Goal: Transaction & Acquisition: Purchase product/service

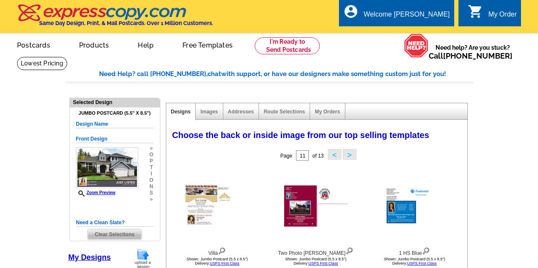
select select "785"
select select "788"
select select "1"
select select "2"
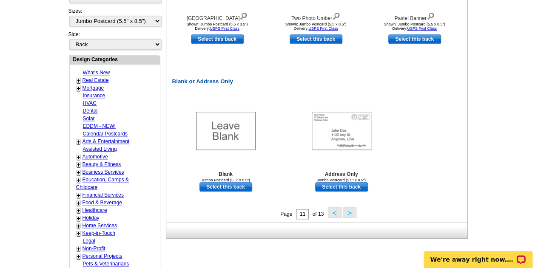
scroll to position [386, 0]
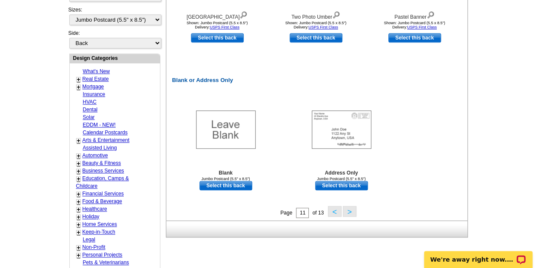
click at [351, 215] on button ">" at bounding box center [350, 211] width 14 height 11
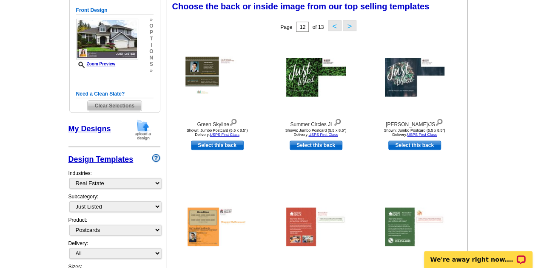
scroll to position [126, 0]
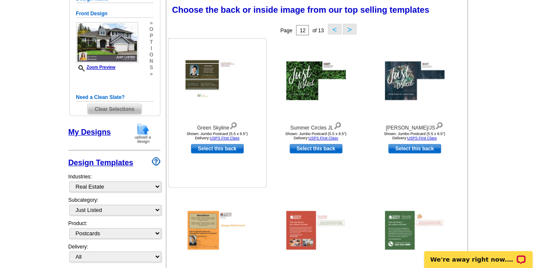
click at [204, 74] on img at bounding box center [218, 80] width 64 height 41
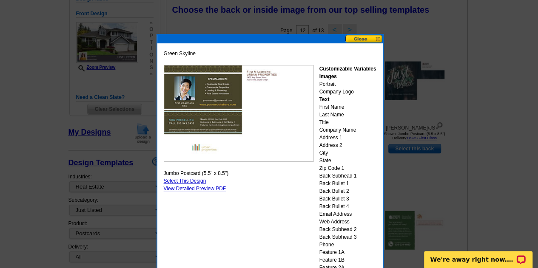
click at [366, 37] on button at bounding box center [364, 39] width 37 height 8
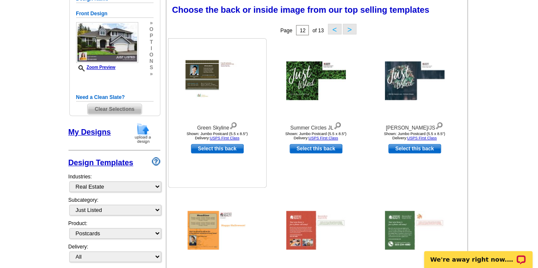
click at [184, 83] on div at bounding box center [218, 81] width 94 height 77
click at [203, 87] on img at bounding box center [218, 80] width 64 height 41
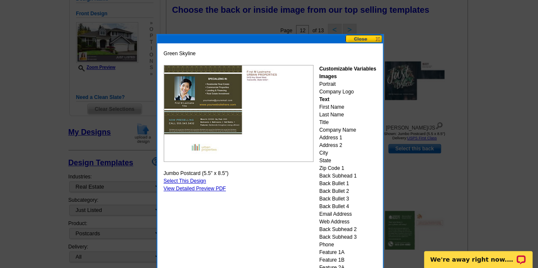
click at [354, 37] on button at bounding box center [364, 39] width 37 height 8
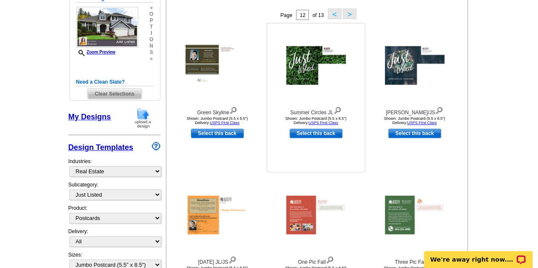
scroll to position [142, 0]
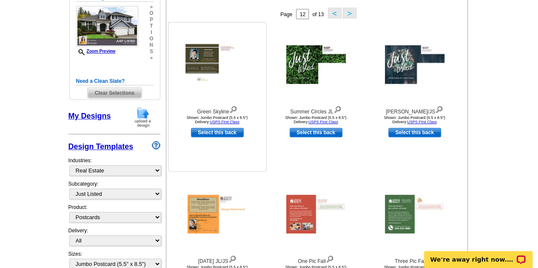
click at [203, 55] on img at bounding box center [218, 64] width 64 height 41
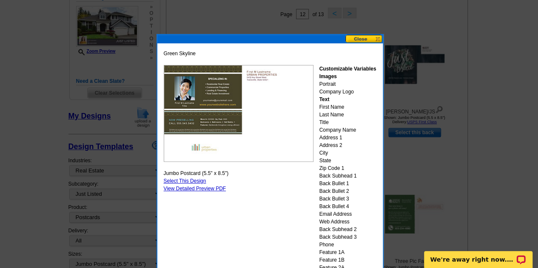
click at [194, 180] on link "Select This Design" at bounding box center [185, 181] width 43 height 6
select select "front"
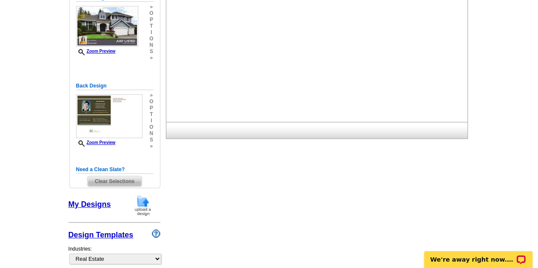
scroll to position [0, 0]
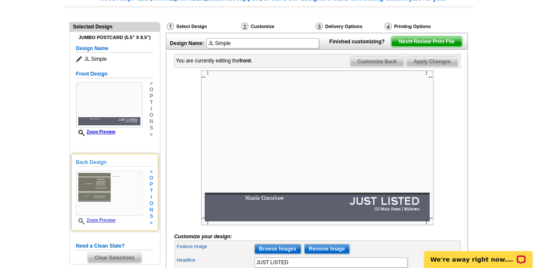
click at [126, 179] on img at bounding box center [109, 193] width 66 height 45
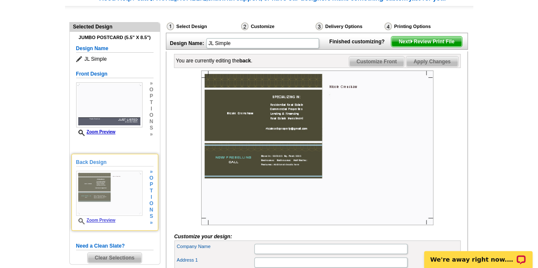
click at [104, 218] on link "Zoom Preview" at bounding box center [96, 220] width 40 height 5
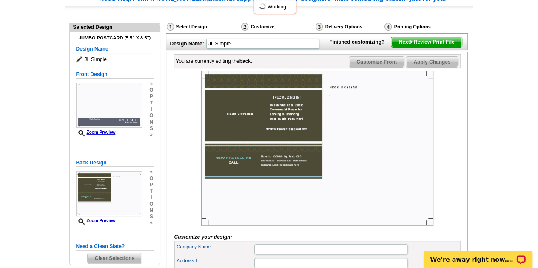
scroll to position [75, 0]
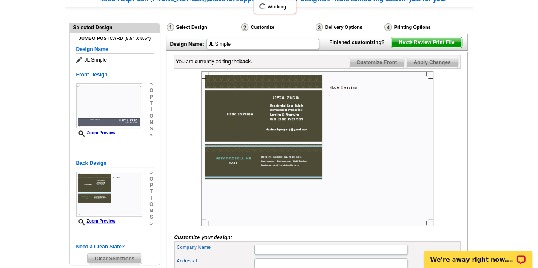
click at [244, 108] on img at bounding box center [317, 148] width 232 height 155
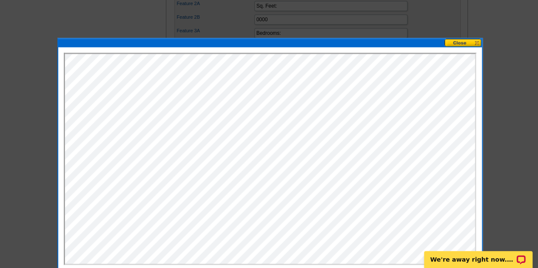
scroll to position [0, 0]
click at [472, 39] on button at bounding box center [463, 43] width 37 height 8
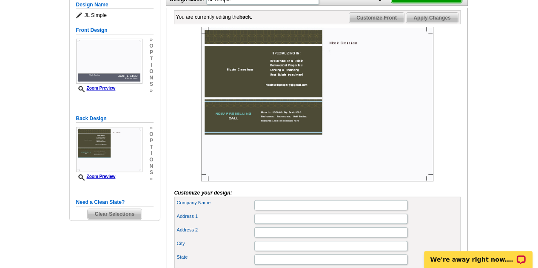
scroll to position [123, 0]
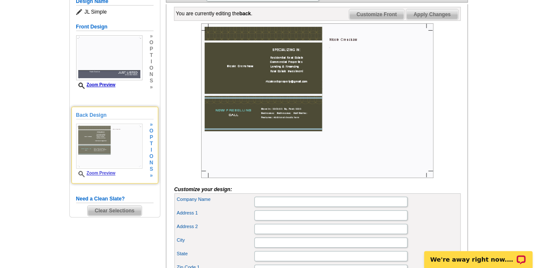
click at [151, 147] on div "» o p t i o n s »" at bounding box center [150, 150] width 6 height 57
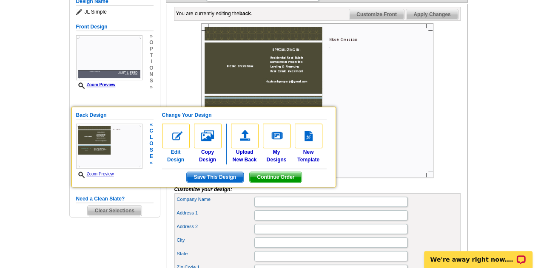
click at [183, 133] on img at bounding box center [176, 136] width 28 height 25
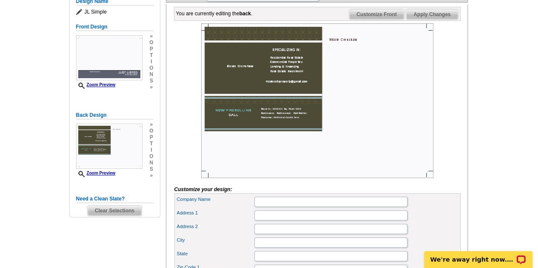
click at [225, 120] on img at bounding box center [317, 100] width 232 height 155
click at [151, 149] on span "i" at bounding box center [151, 150] width 4 height 6
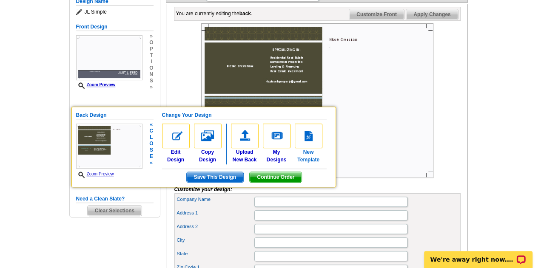
click at [310, 143] on img at bounding box center [309, 136] width 28 height 25
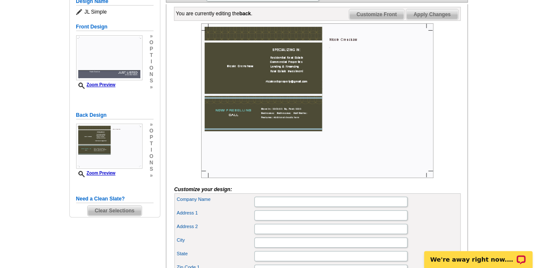
click at [115, 151] on img at bounding box center [109, 146] width 66 height 45
click at [121, 212] on span "Clear Selections" at bounding box center [115, 211] width 54 height 10
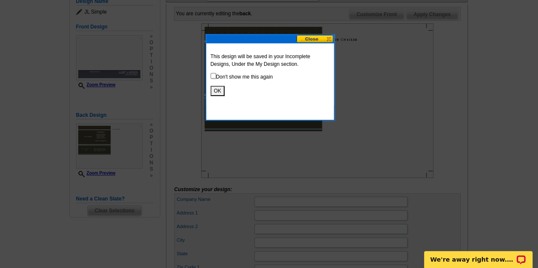
click at [312, 41] on button at bounding box center [315, 39] width 37 height 8
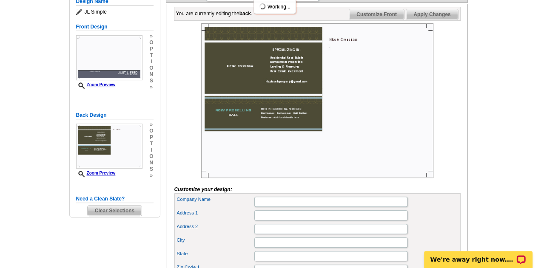
click at [151, 150] on span "i" at bounding box center [151, 150] width 4 height 6
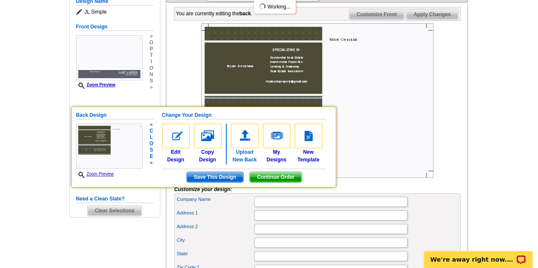
click at [238, 137] on img at bounding box center [245, 136] width 28 height 25
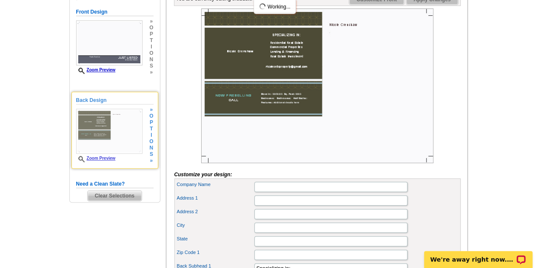
scroll to position [130, 0]
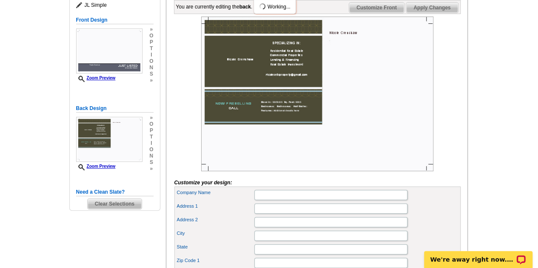
click at [123, 200] on span "Clear Selections" at bounding box center [115, 204] width 54 height 10
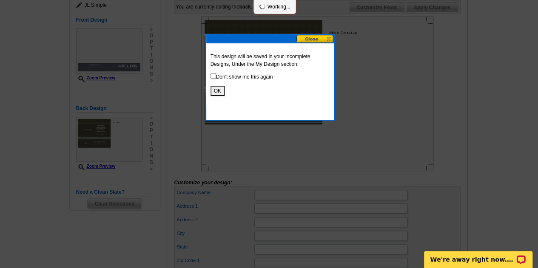
click at [220, 91] on button "OK" at bounding box center [218, 91] width 14 height 10
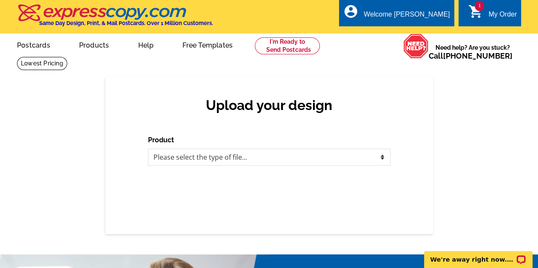
click at [485, 14] on link "1 shopping_cart My Order" at bounding box center [492, 14] width 49 height 11
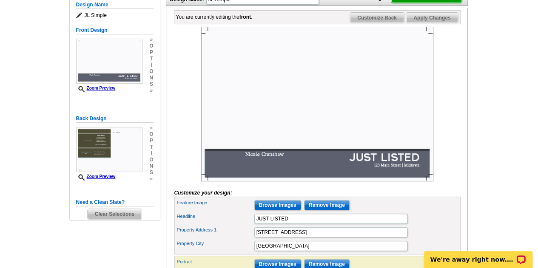
scroll to position [121, 0]
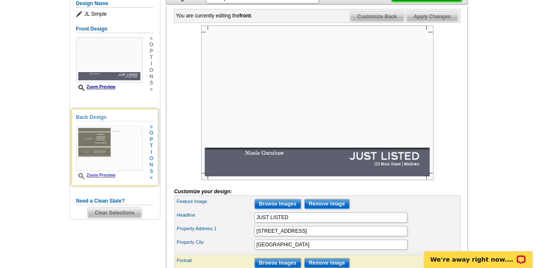
click at [80, 115] on h5 "Back Design" at bounding box center [114, 118] width 77 height 8
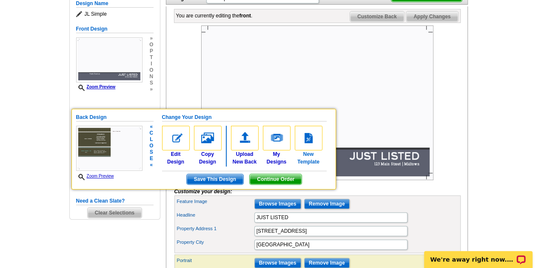
click at [316, 143] on img at bounding box center [309, 138] width 28 height 25
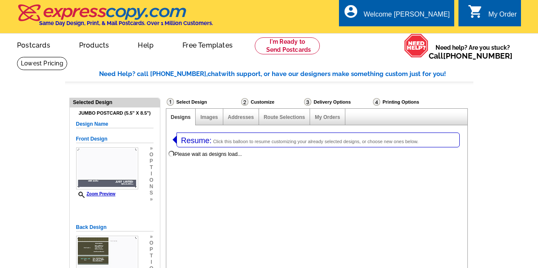
select select "1"
select select "2"
select select "back"
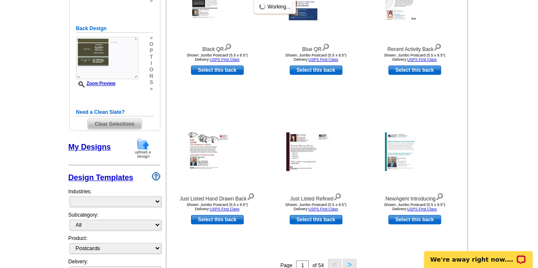
select select "785"
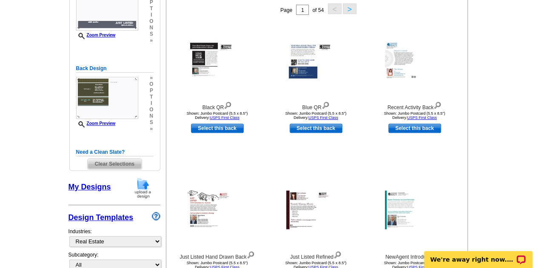
scroll to position [170, 0]
